Goal: Information Seeking & Learning: Learn about a topic

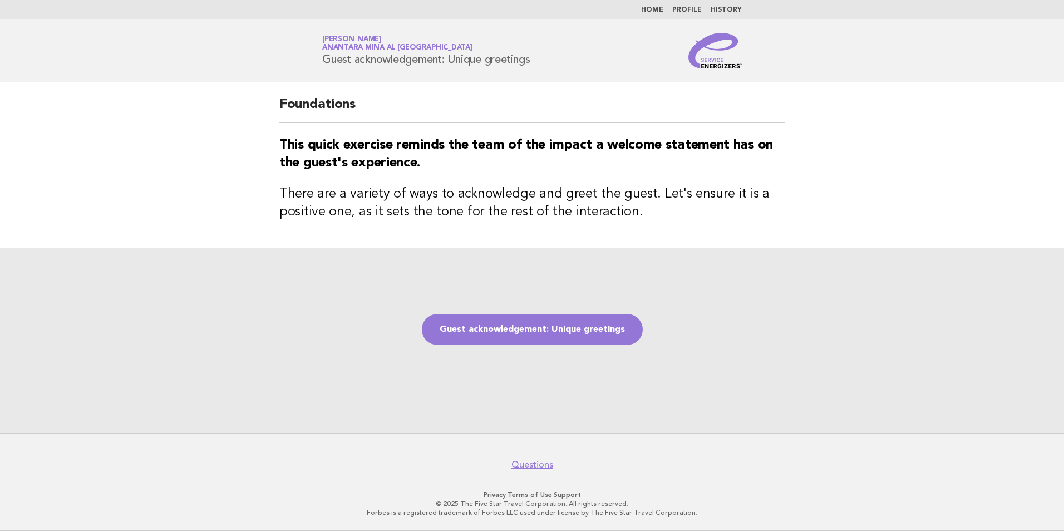
drag, startPoint x: 547, startPoint y: 61, endPoint x: 316, endPoint y: 67, distance: 231.0
click at [316, 67] on div "Service Energizers [PERSON_NAME] [PERSON_NAME] al [GEOGRAPHIC_DATA] Guest ackno…" at bounding box center [532, 51] width 451 height 36
copy h1 "Guest acknowledgement: Unique greetings"
click at [489, 321] on link "Guest acknowledgement: Unique greetings" at bounding box center [532, 329] width 221 height 31
click at [500, 322] on link "Guest acknowledgement: Unique greetings" at bounding box center [532, 329] width 221 height 31
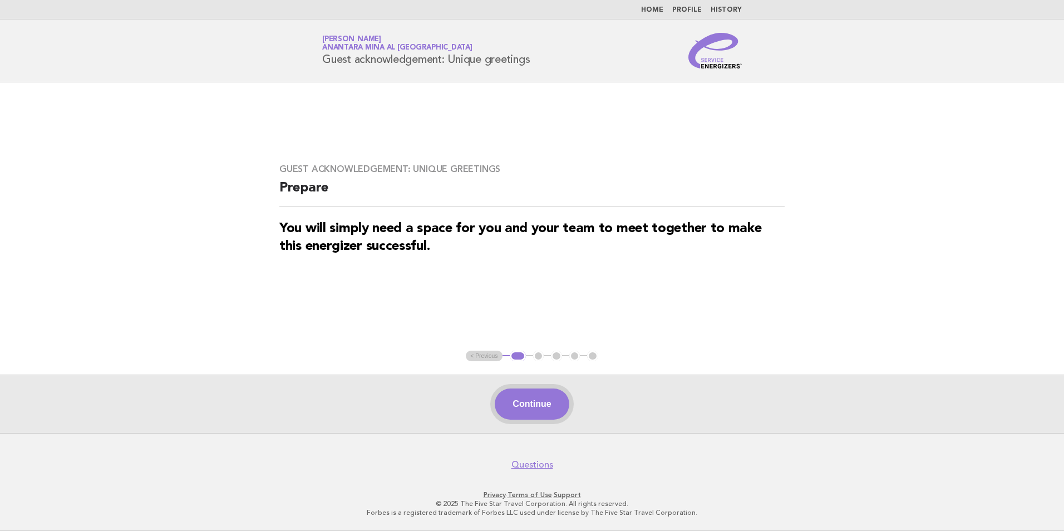
click at [556, 403] on button "Continue" at bounding box center [532, 403] width 74 height 31
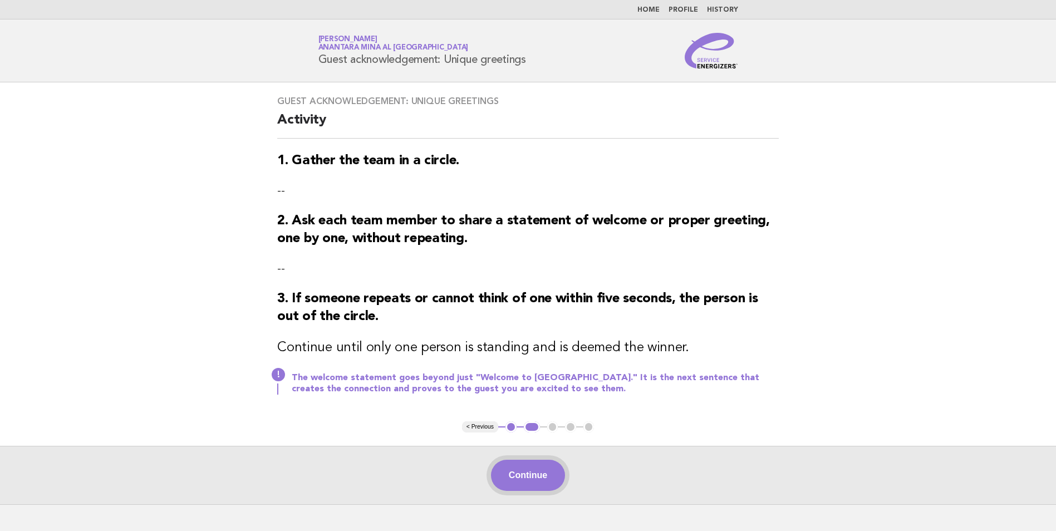
click at [542, 470] on button "Continue" at bounding box center [528, 475] width 74 height 31
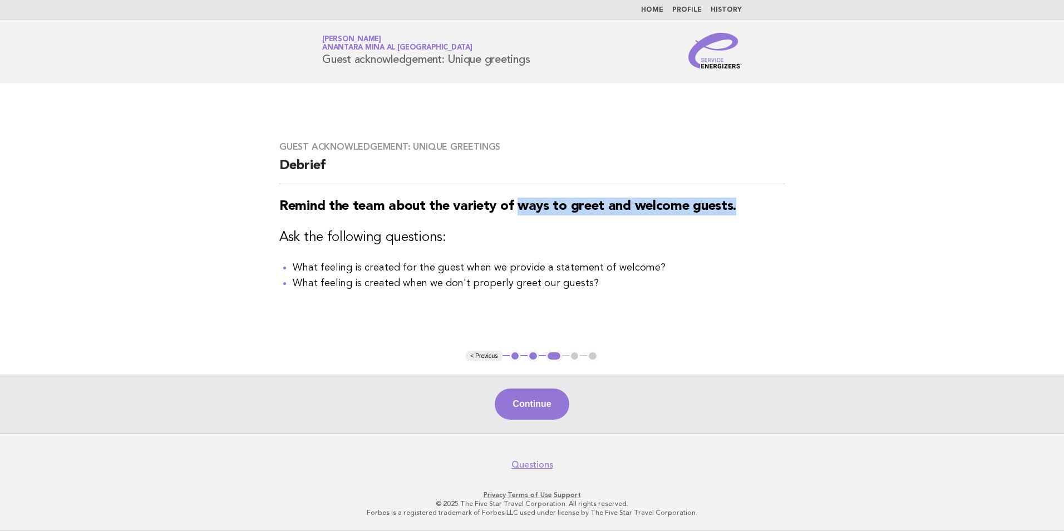
drag, startPoint x: 725, startPoint y: 208, endPoint x: 518, endPoint y: 206, distance: 207.0
click at [518, 206] on h3 "Remind the team about the variety of ways to greet and welcome guests." at bounding box center [531, 207] width 505 height 18
drag, startPoint x: 518, startPoint y: 206, endPoint x: 525, endPoint y: 204, distance: 7.6
copy strong "ways to greet and welcome guests."
